Goal: Task Accomplishment & Management: Manage account settings

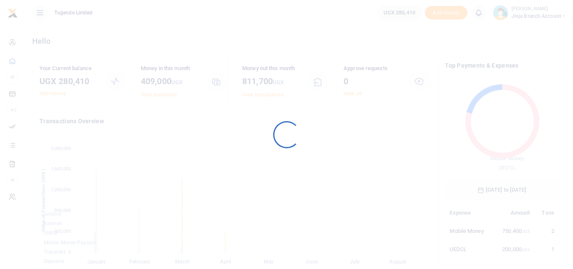
scroll to position [113, 108]
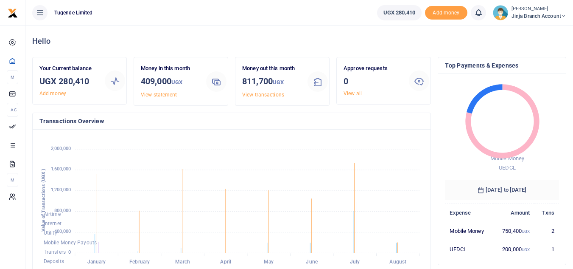
click at [542, 15] on span "Jinja branch account" at bounding box center [539, 16] width 55 height 8
click at [546, 34] on link "Switch accounts" at bounding box center [533, 31] width 67 height 12
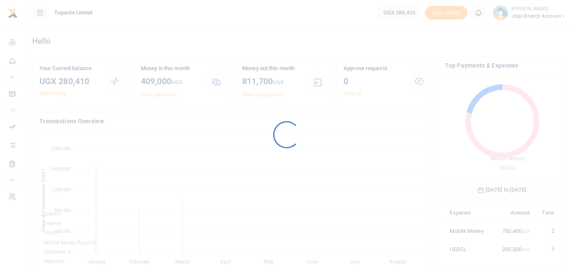
scroll to position [113, 108]
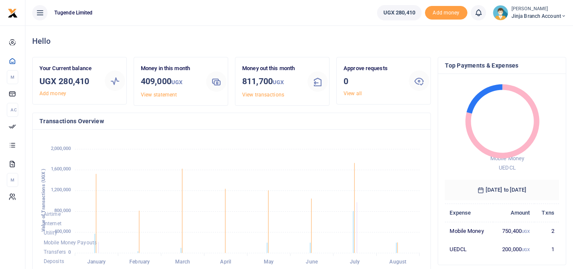
click at [546, 16] on span "Jinja branch account" at bounding box center [539, 16] width 55 height 8
click at [535, 31] on link "Switch accounts" at bounding box center [533, 31] width 67 height 12
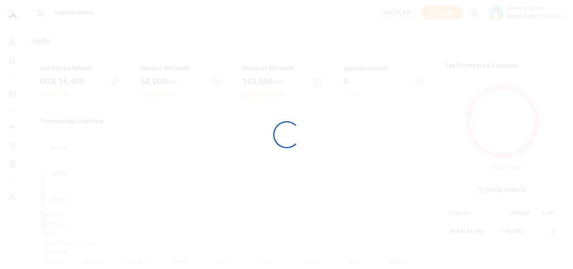
scroll to position [113, 108]
